Goal: Navigation & Orientation: Find specific page/section

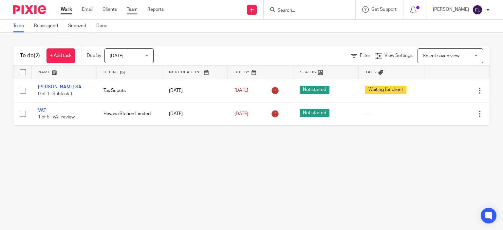
click at [131, 10] on link "Team" at bounding box center [132, 9] width 11 height 7
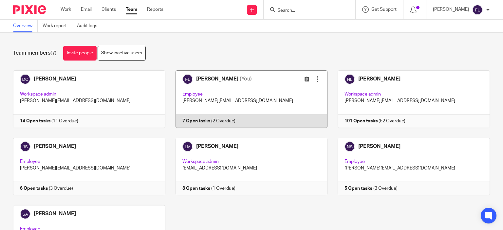
click at [215, 81] on link at bounding box center [246, 99] width 162 height 58
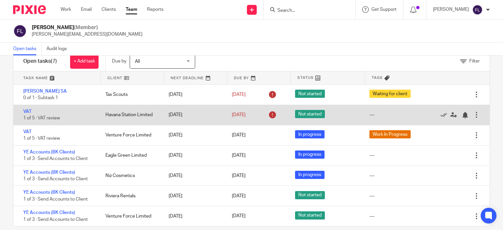
scroll to position [27, 0]
